Goal: Task Accomplishment & Management: Manage account settings

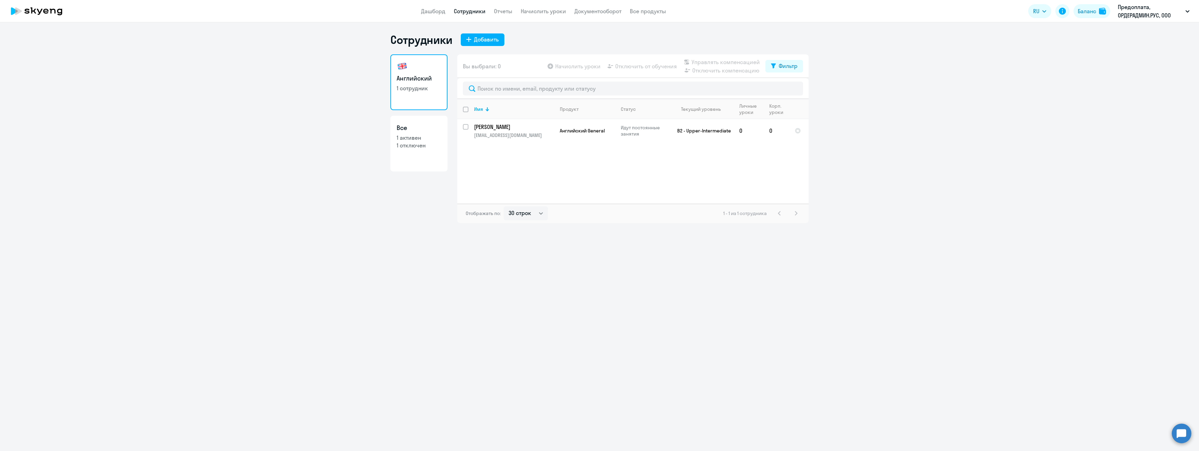
select select "30"
drag, startPoint x: 961, startPoint y: 215, endPoint x: 957, endPoint y: 207, distance: 9.8
click at [961, 213] on ng-component "Сотрудники Добавить Английский 1 сотрудник Все 1 активен 1 отключен Вы выбрали:…" at bounding box center [599, 128] width 1199 height 190
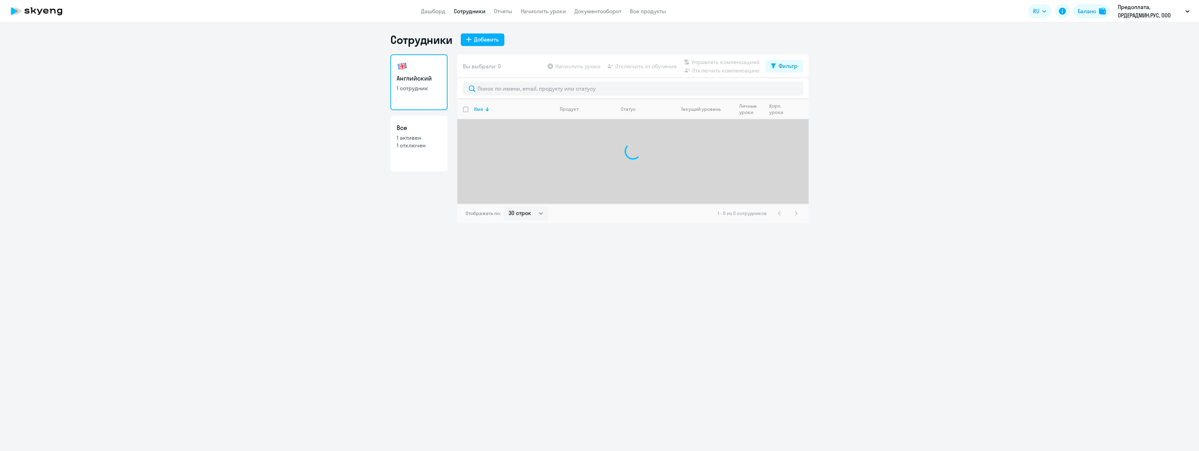
select select "30"
click at [539, 13] on link "Начислить уроки" at bounding box center [543, 11] width 45 height 7
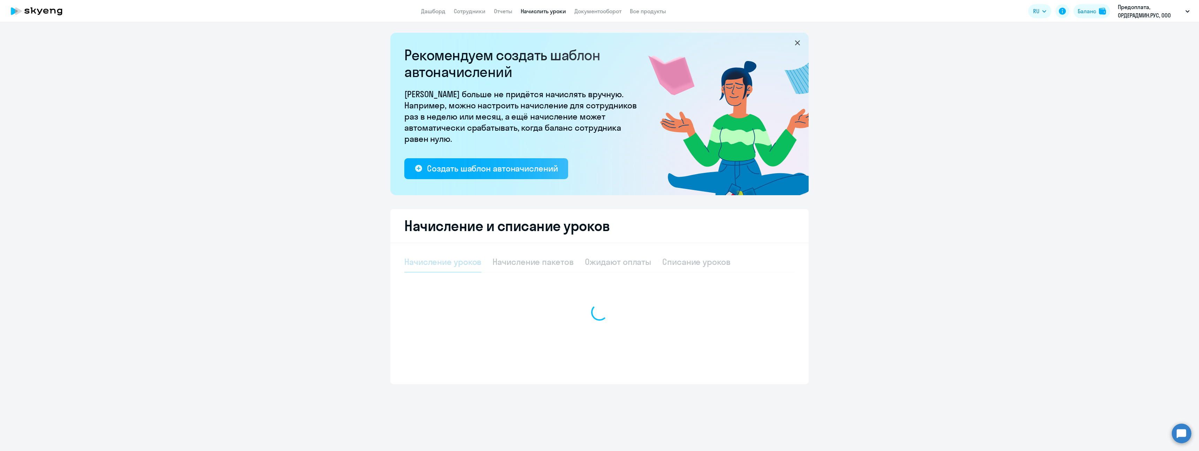
select select "10"
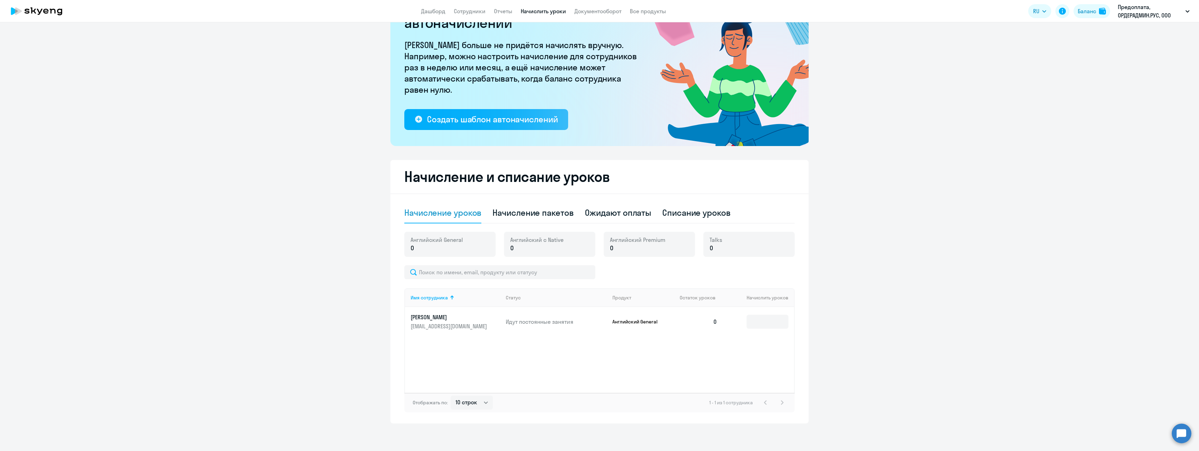
scroll to position [50, 0]
click at [535, 210] on div "Начисление пакетов" at bounding box center [533, 212] width 81 height 11
select select "10"
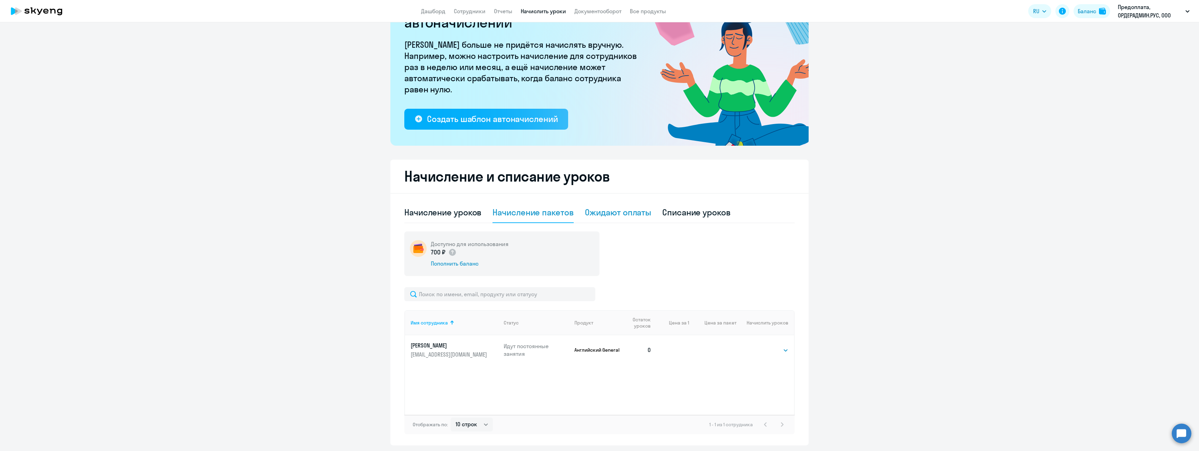
click at [625, 205] on div "Ожидают оплаты" at bounding box center [618, 212] width 67 height 21
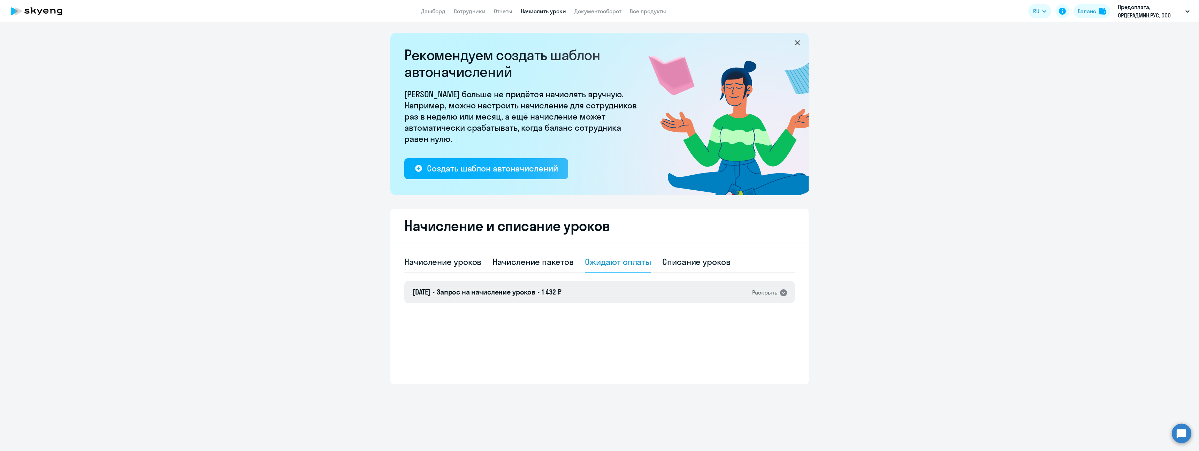
click at [760, 292] on div "Раскрыть" at bounding box center [764, 292] width 25 height 9
click at [533, 359] on span "Скачать счёт" at bounding box center [529, 363] width 34 height 8
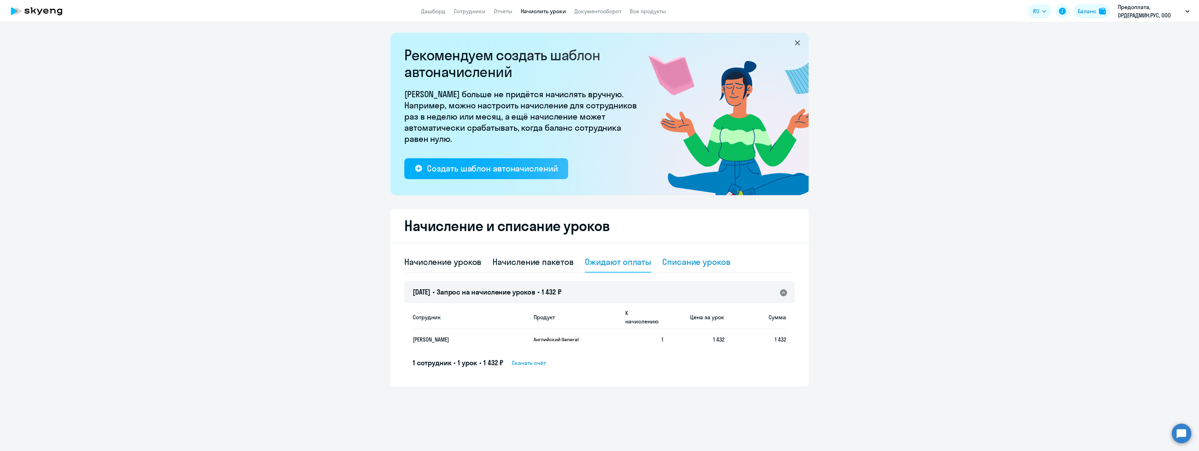
click at [702, 264] on div "Списание уроков" at bounding box center [696, 261] width 68 height 11
select select "10"
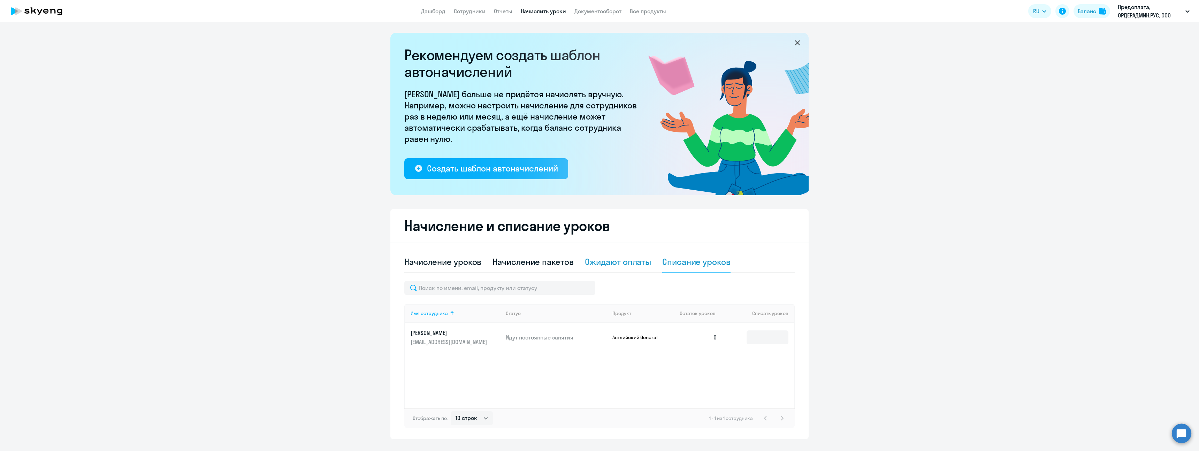
click at [642, 262] on div "Ожидают оплаты" at bounding box center [618, 261] width 67 height 11
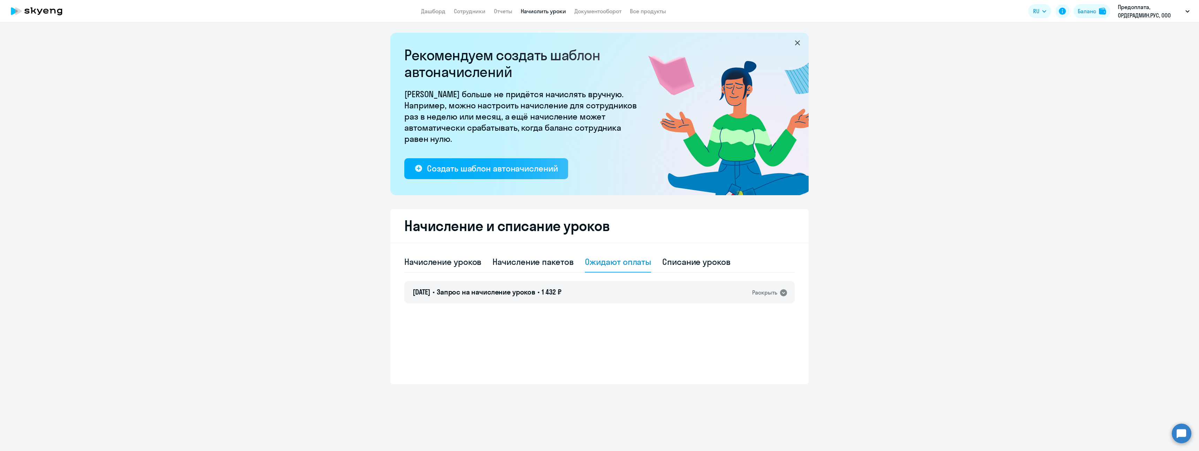
click at [577, 261] on div "Начисление уроков Начисление пакетов Ожидают оплаты Списание уроков" at bounding box center [599, 262] width 390 height 21
click at [563, 263] on div "Начисление пакетов" at bounding box center [533, 261] width 81 height 11
select select "10"
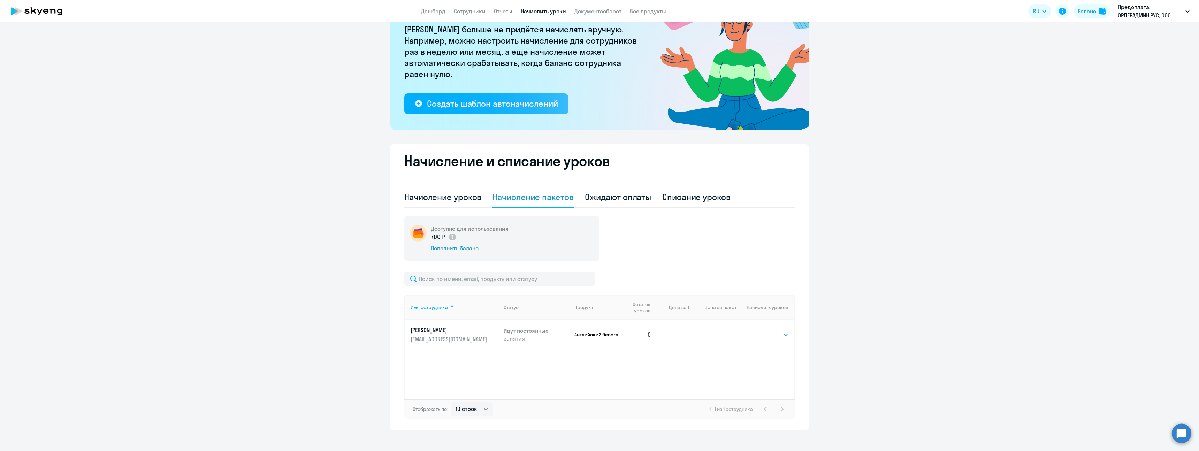
scroll to position [72, 0]
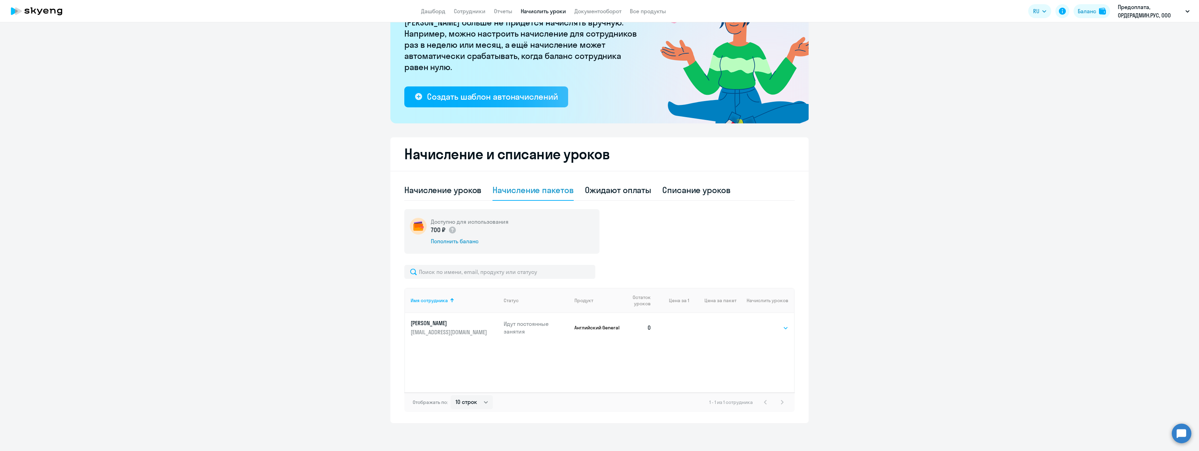
click at [770, 326] on select "Выбрать 4 8 16 32 64 96 128" at bounding box center [774, 328] width 29 height 8
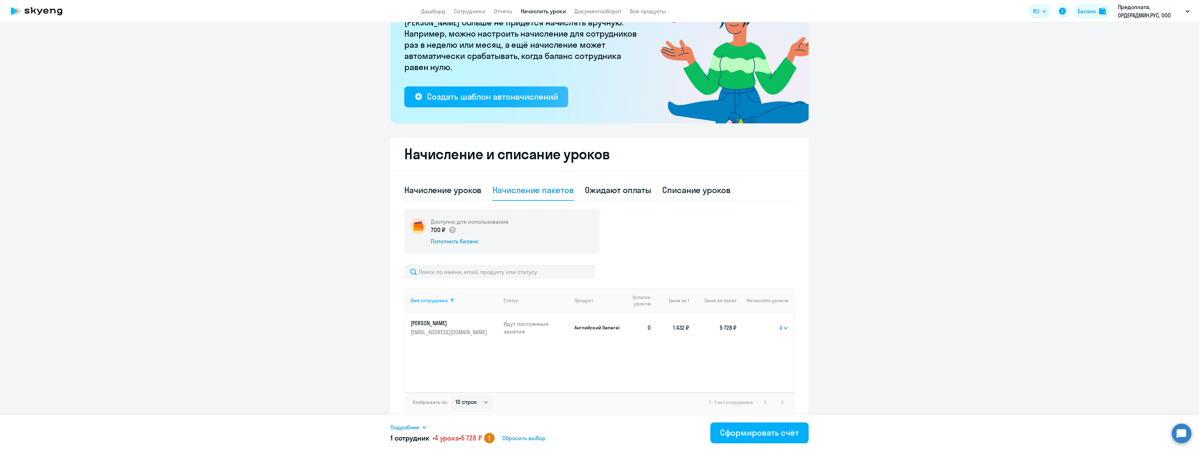
click at [781, 327] on select "Выбрать 4 8 16 32 64 96 128" at bounding box center [783, 328] width 9 height 8
click at [780, 327] on select "Выбрать 4 8 16 32 64 96 128" at bounding box center [782, 328] width 14 height 8
select select "4"
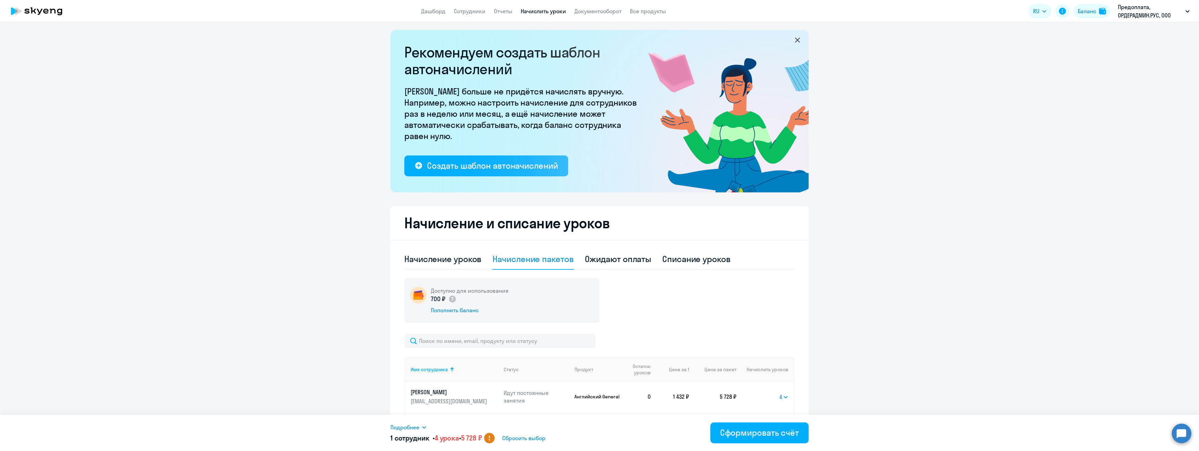
scroll to position [0, 0]
